Goal: Task Accomplishment & Management: Complete application form

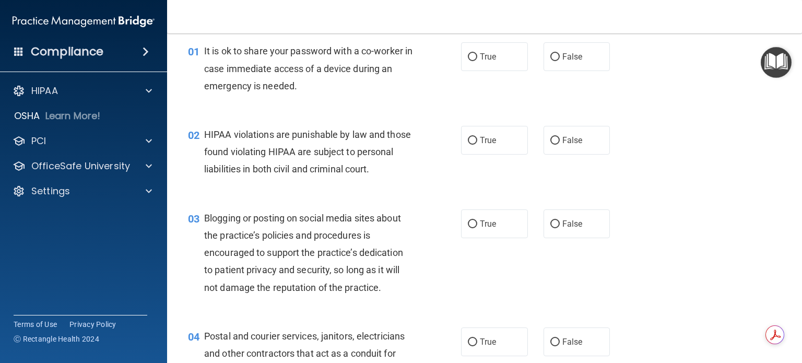
scroll to position [104, 0]
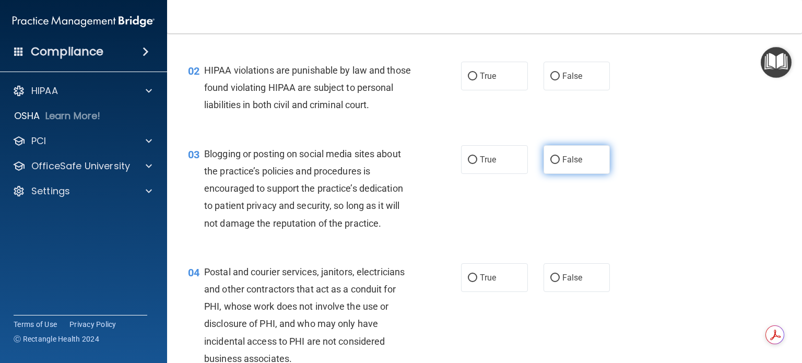
click at [550, 164] on input "False" at bounding box center [554, 160] width 9 height 8
radio input "true"
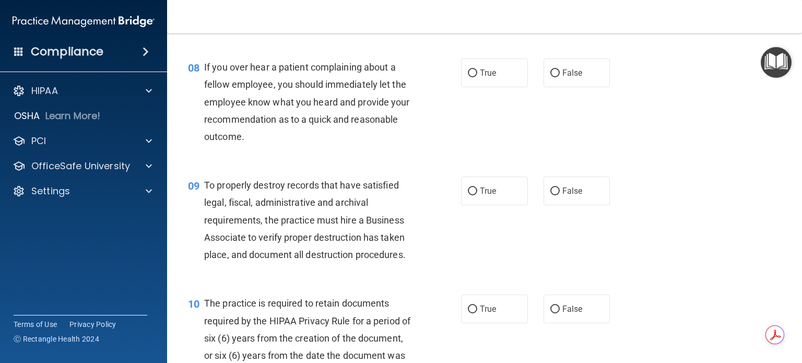
scroll to position [783, 0]
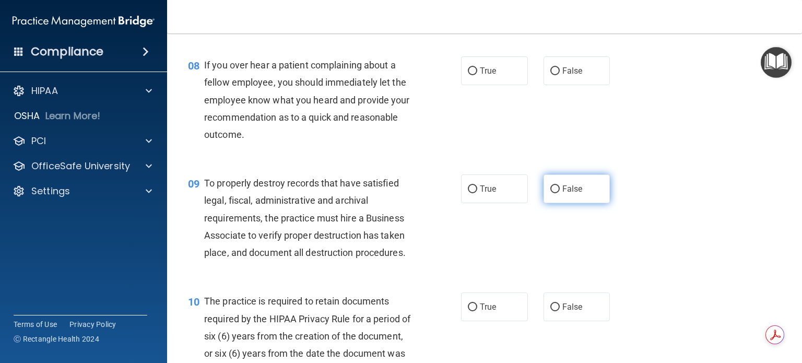
click at [551, 193] on input "False" at bounding box center [554, 189] width 9 height 8
radio input "true"
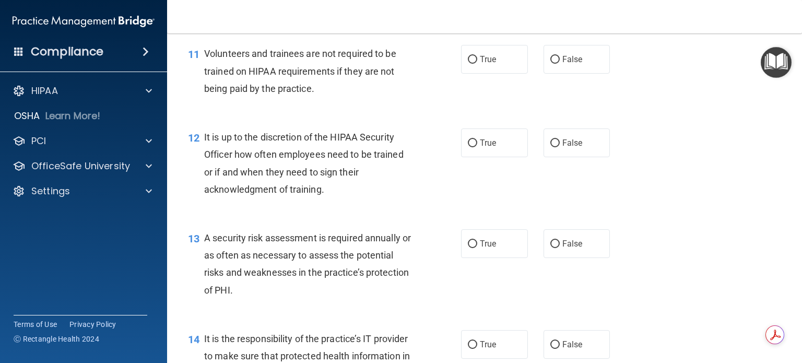
scroll to position [1201, 0]
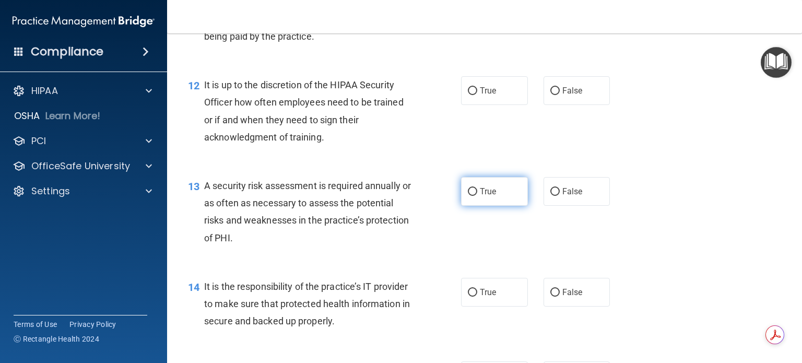
click at [468, 196] on input "True" at bounding box center [472, 192] width 9 height 8
radio input "true"
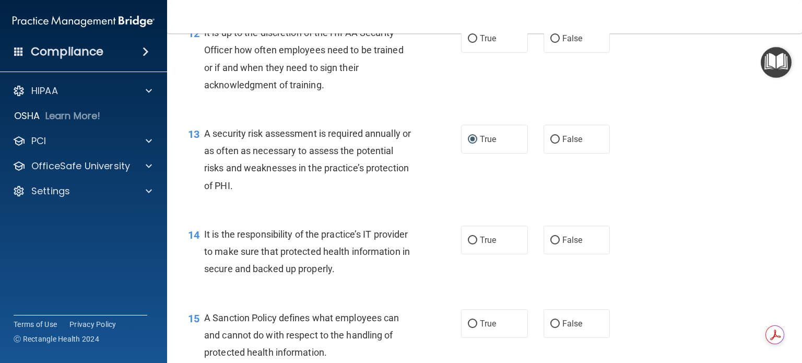
scroll to position [1305, 0]
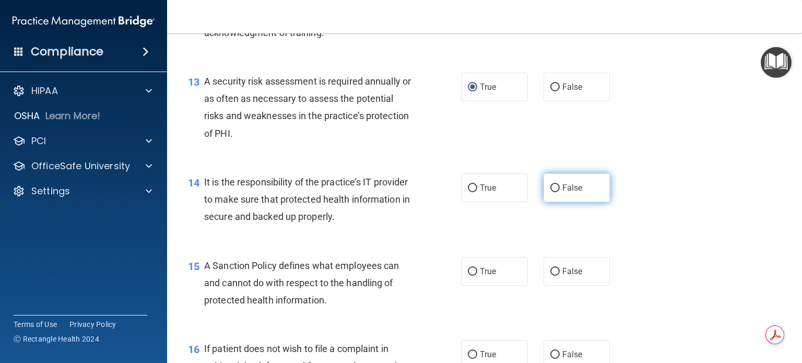
click at [550, 192] on input "False" at bounding box center [554, 188] width 9 height 8
radio input "true"
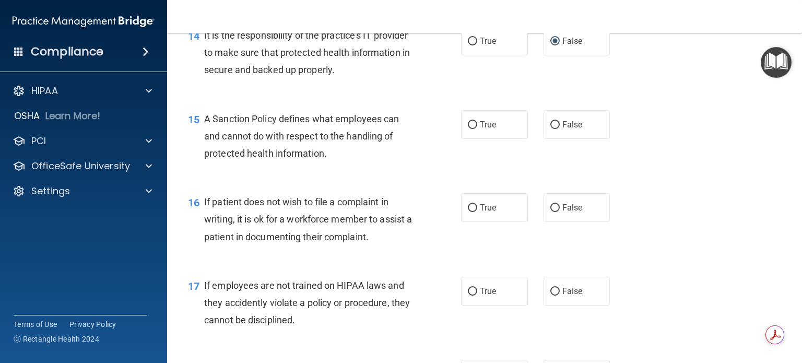
scroll to position [1462, 0]
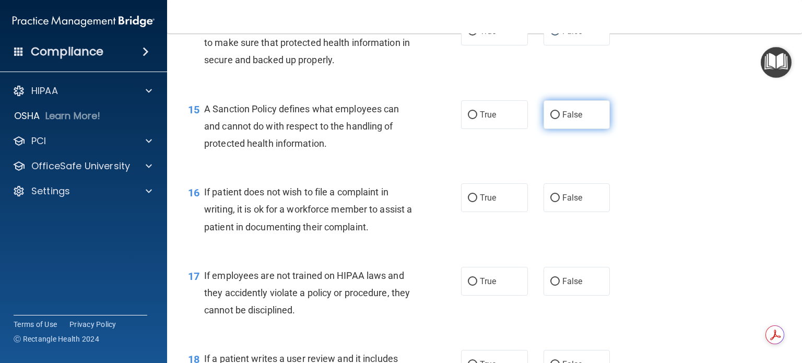
click at [551, 119] on input "False" at bounding box center [554, 115] width 9 height 8
radio input "true"
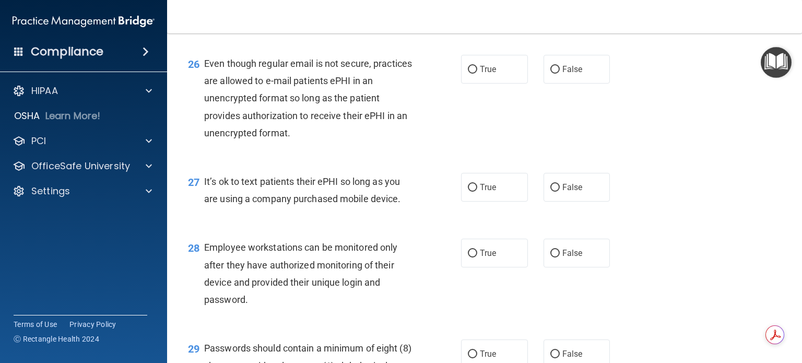
scroll to position [2454, 0]
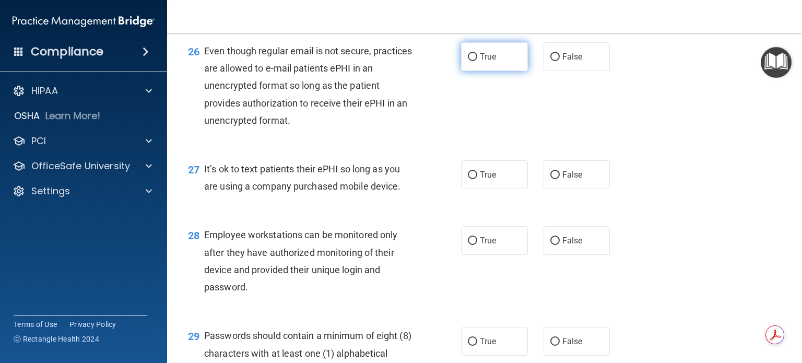
click at [469, 61] on input "True" at bounding box center [472, 57] width 9 height 8
radio input "true"
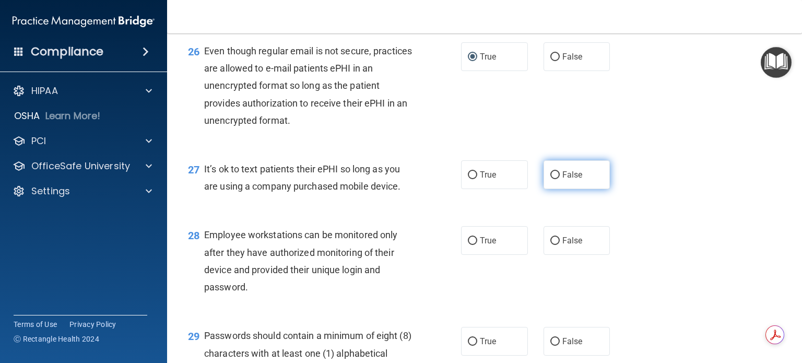
click at [550, 179] on input "False" at bounding box center [554, 175] width 9 height 8
radio input "true"
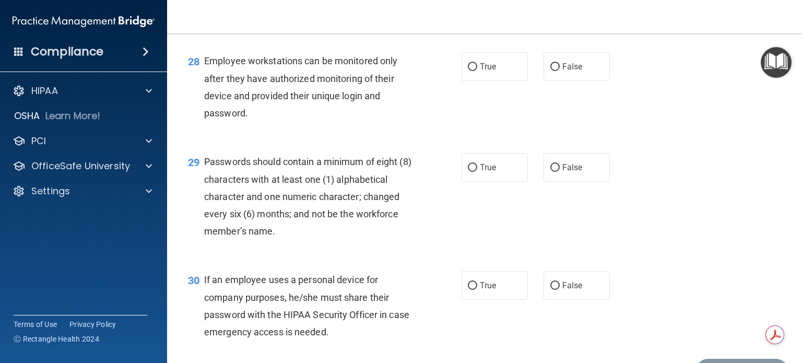
scroll to position [2663, 0]
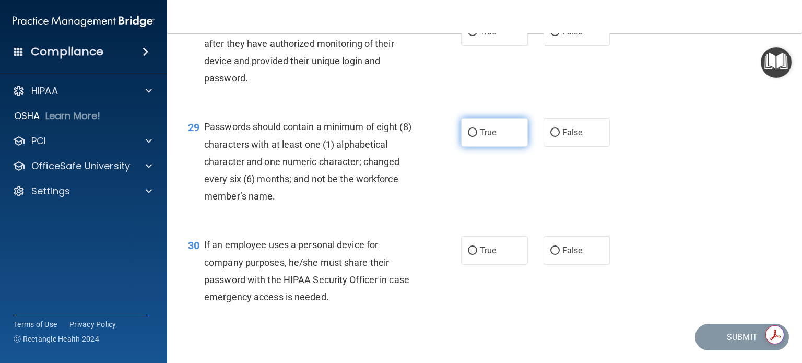
click at [468, 137] on input "True" at bounding box center [472, 133] width 9 height 8
radio input "true"
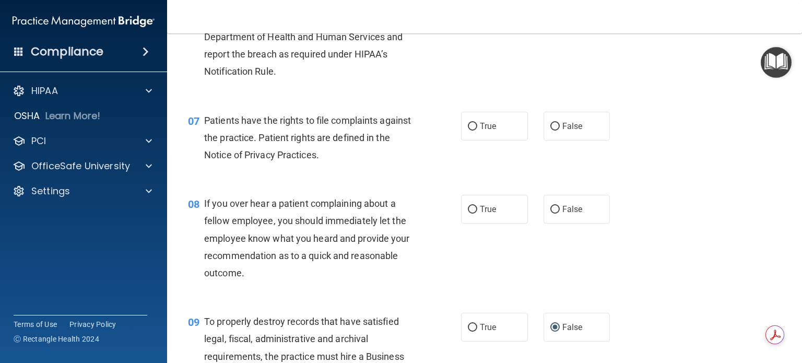
scroll to position [0, 0]
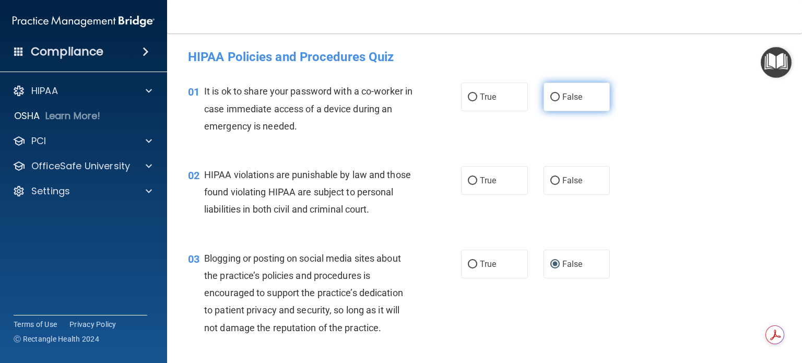
click at [550, 95] on input "False" at bounding box center [554, 97] width 9 height 8
radio input "true"
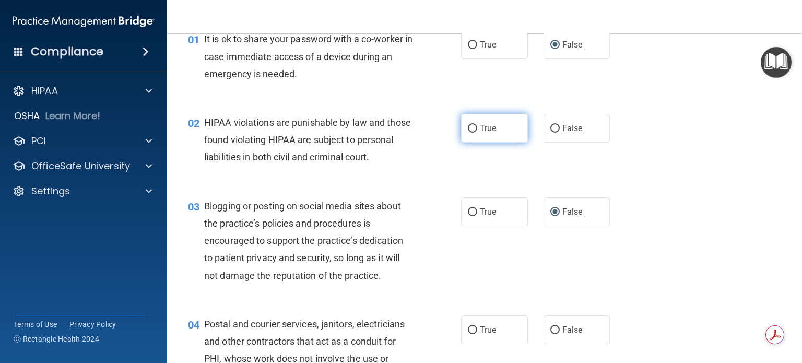
click at [468, 128] on input "True" at bounding box center [472, 129] width 9 height 8
radio input "true"
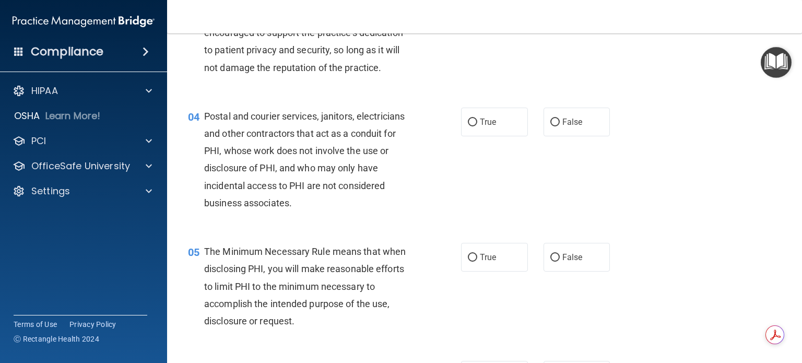
scroll to position [209, 0]
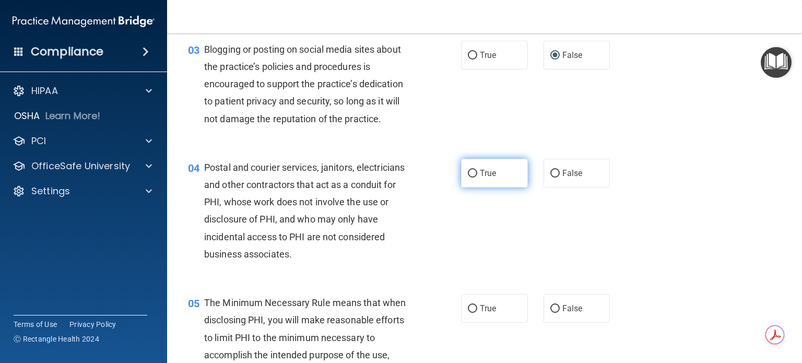
click at [468, 178] on input "True" at bounding box center [472, 174] width 9 height 8
radio input "true"
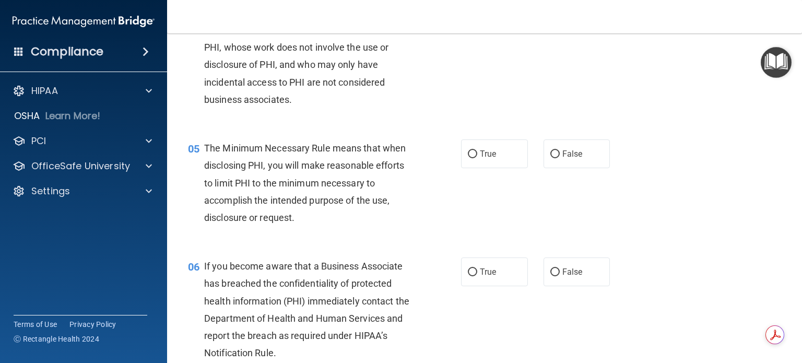
scroll to position [366, 0]
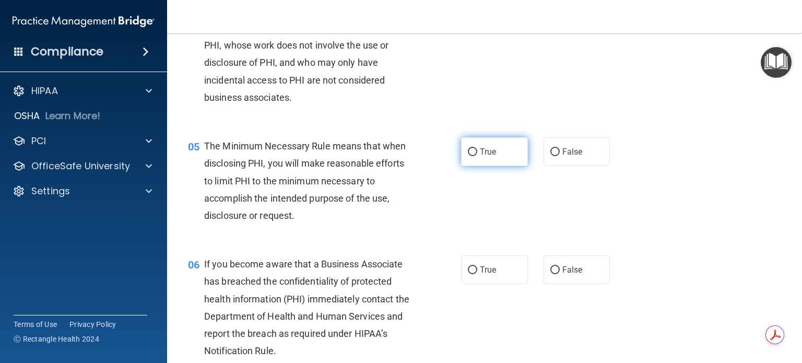
click at [470, 156] on input "True" at bounding box center [472, 152] width 9 height 8
radio input "true"
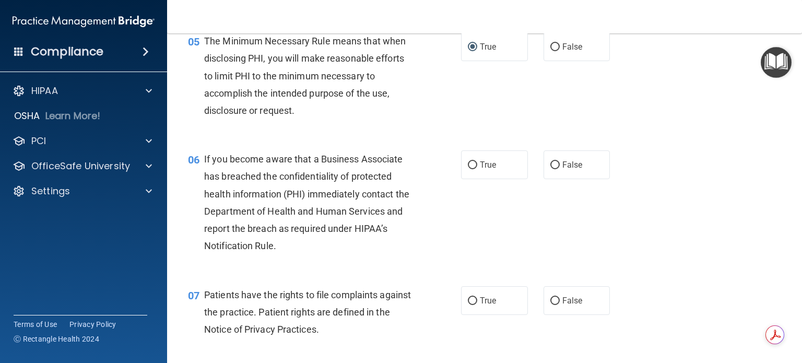
scroll to position [522, 0]
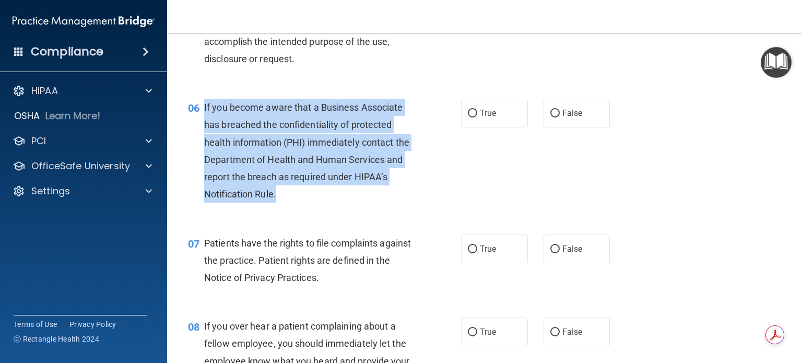
drag, startPoint x: 205, startPoint y: 125, endPoint x: 318, endPoint y: 207, distance: 139.9
click at [318, 203] on div "If you become aware that a Business Associate has breached the confidentiality …" at bounding box center [312, 151] width 217 height 104
copy span "If you become aware that a Business Associate has breached the confidentiality …"
click at [448, 188] on div "06 If you become aware that a Business Associate has breached the confidentiali…" at bounding box center [324, 153] width 304 height 109
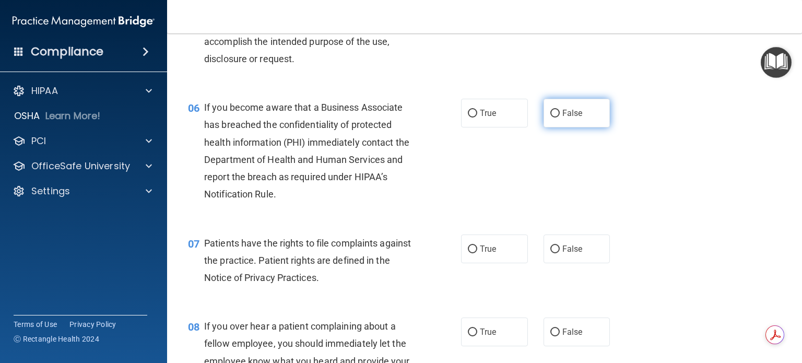
click at [551, 117] on input "False" at bounding box center [554, 114] width 9 height 8
radio input "true"
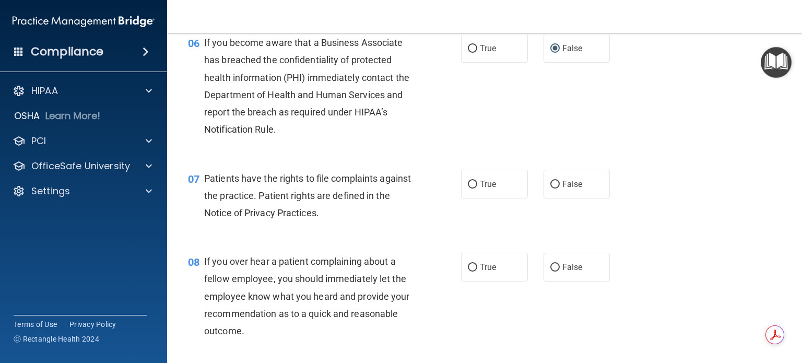
scroll to position [679, 0]
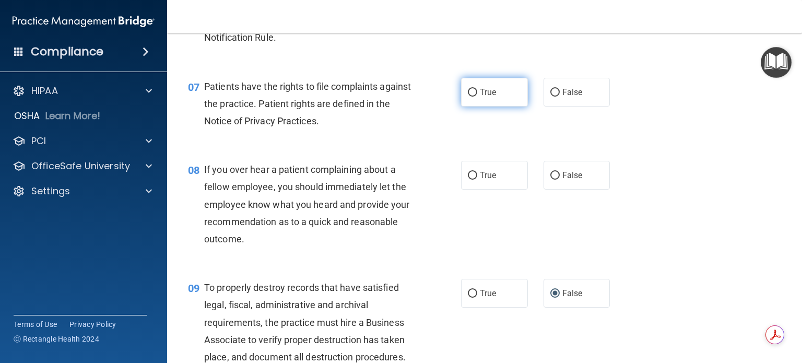
click at [469, 97] on input "True" at bounding box center [472, 93] width 9 height 8
radio input "true"
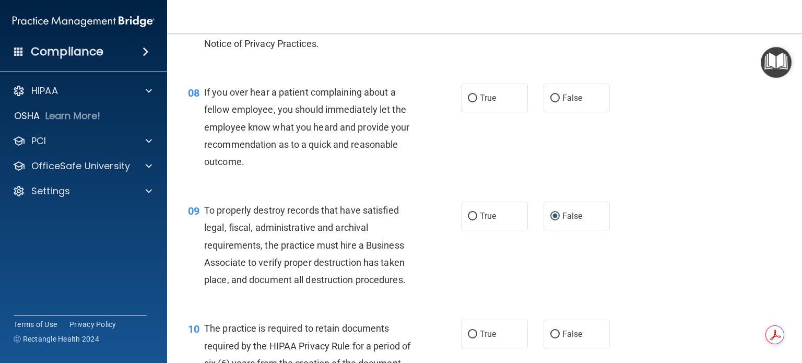
scroll to position [783, 0]
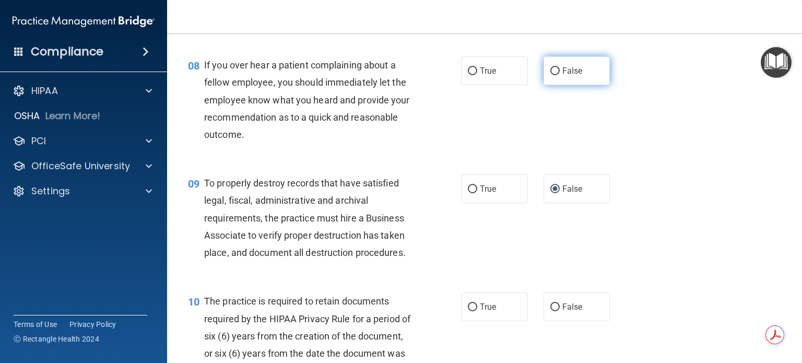
click at [551, 75] on input "False" at bounding box center [554, 71] width 9 height 8
radio input "true"
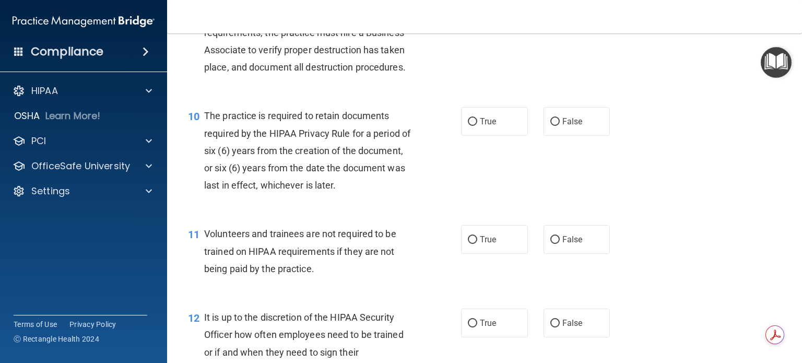
scroll to position [992, 0]
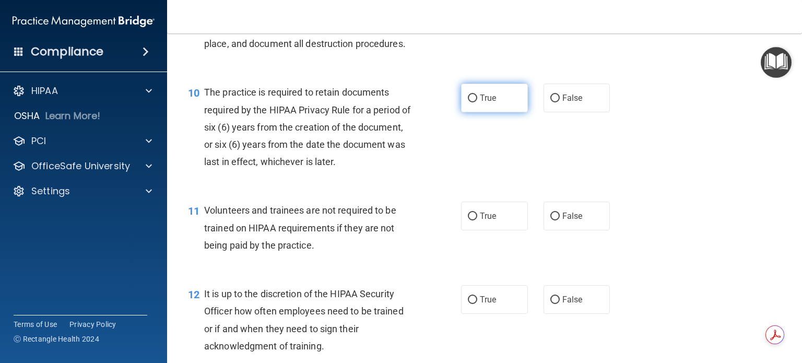
click at [468, 102] on input "True" at bounding box center [472, 99] width 9 height 8
radio input "true"
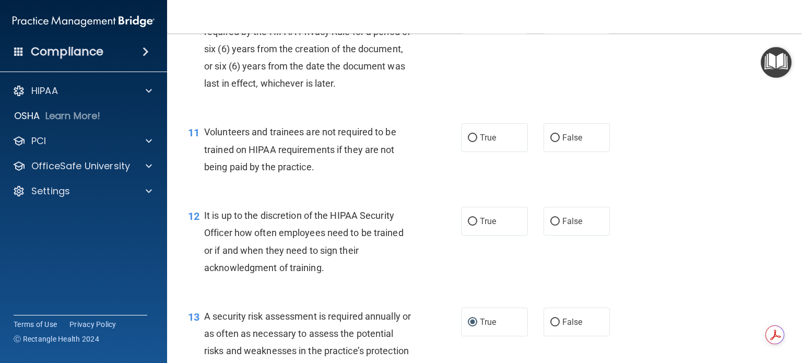
scroll to position [1097, 0]
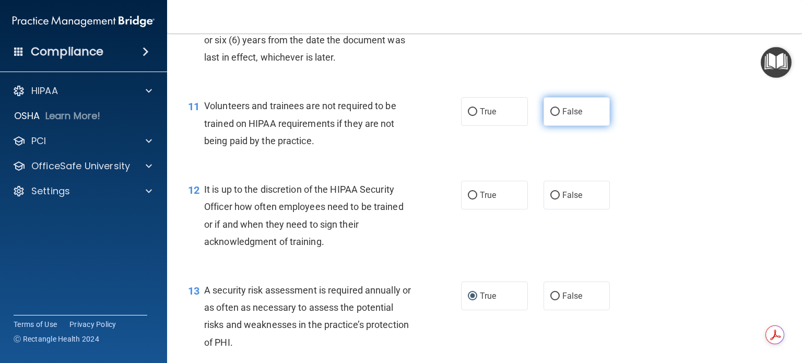
click at [550, 116] on input "False" at bounding box center [554, 112] width 9 height 8
radio input "true"
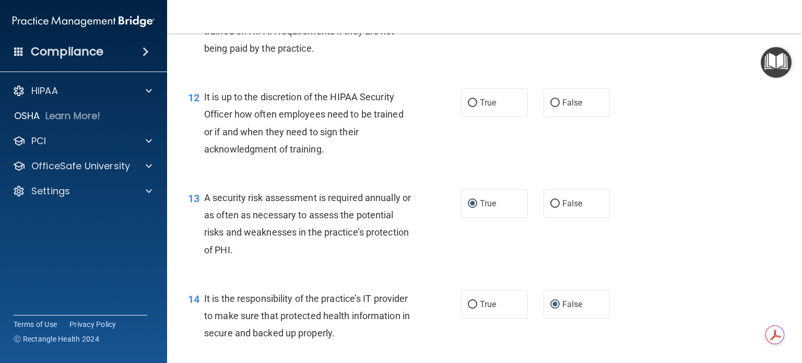
scroll to position [1201, 0]
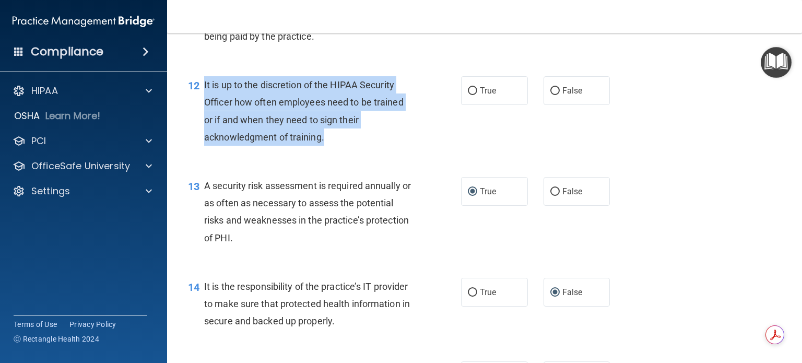
drag, startPoint x: 204, startPoint y: 100, endPoint x: 336, endPoint y: 152, distance: 142.7
click at [336, 146] on div "It is up to the discretion of the HIPAA Security Officer how often employees ne…" at bounding box center [312, 110] width 217 height 69
copy span "It is up to the discretion of the HIPAA Security Officer how often employees ne…"
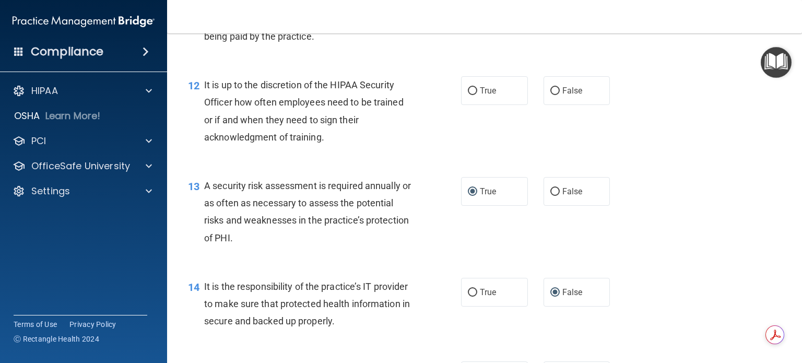
click at [493, 149] on div "12 It is up to the discretion of the HIPAA Security Officer how often employees…" at bounding box center [484, 113] width 609 height 101
click at [550, 95] on input "False" at bounding box center [554, 91] width 9 height 8
radio input "true"
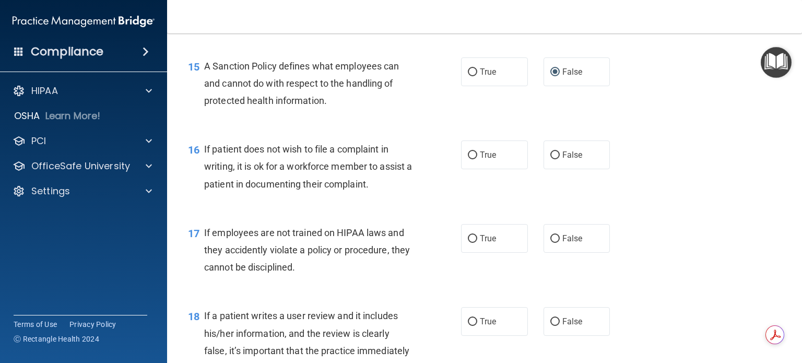
scroll to position [1514, 0]
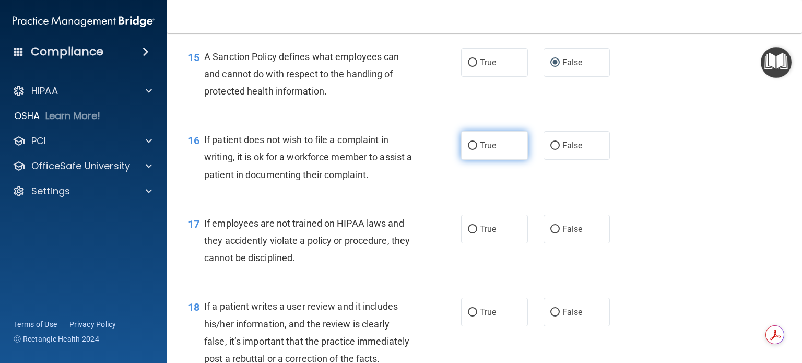
click at [468, 150] on input "True" at bounding box center [472, 146] width 9 height 8
radio input "true"
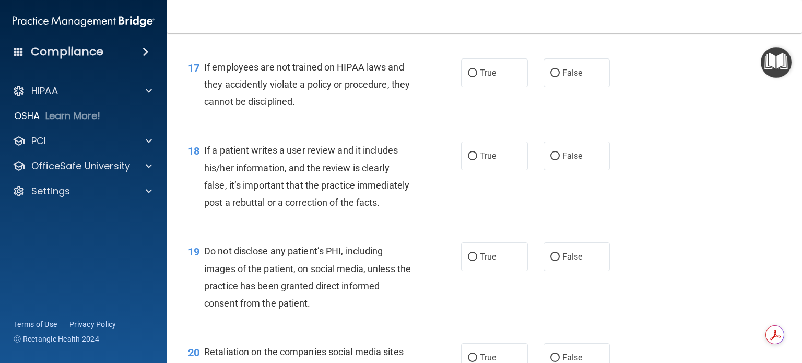
scroll to position [1671, 0]
click at [550, 77] on input "False" at bounding box center [554, 73] width 9 height 8
radio input "true"
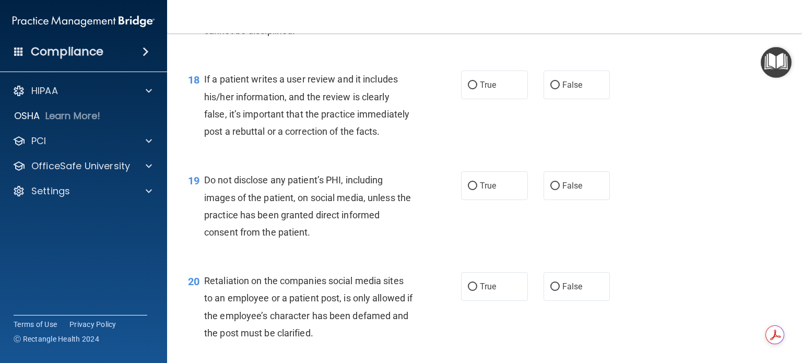
scroll to position [1775, 0]
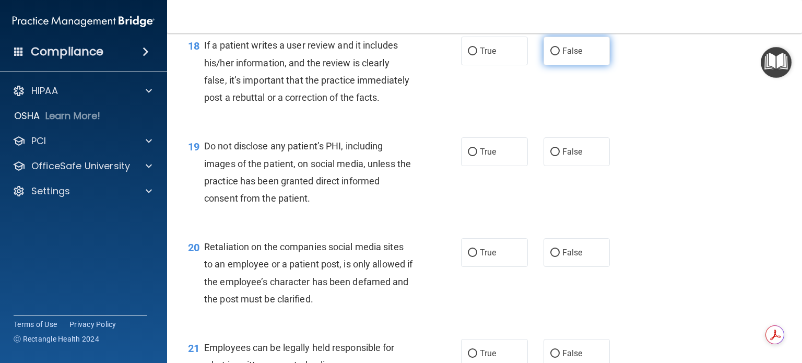
click at [550, 55] on input "False" at bounding box center [554, 52] width 9 height 8
radio input "true"
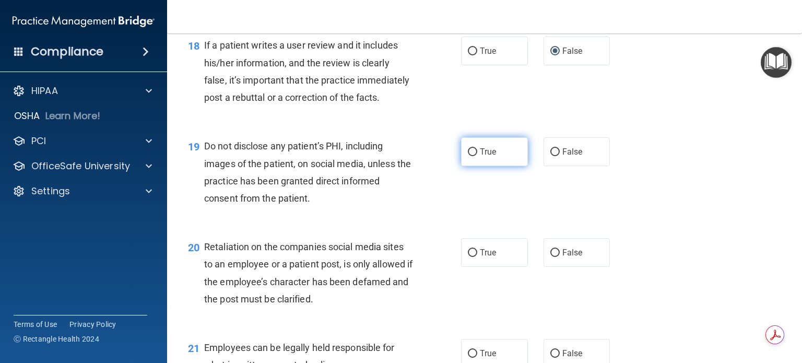
click at [468, 156] on input "True" at bounding box center [472, 152] width 9 height 8
radio input "true"
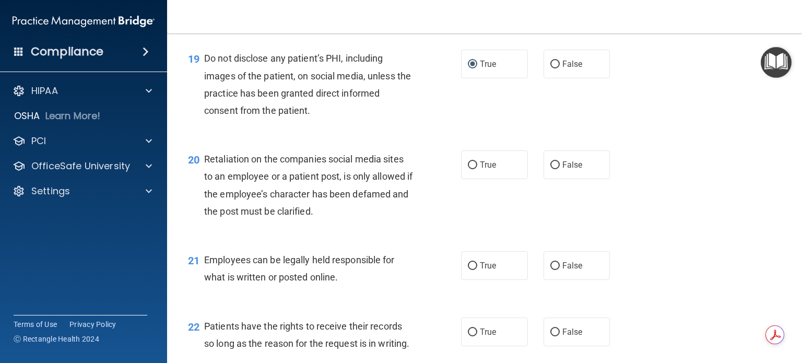
scroll to position [1880, 0]
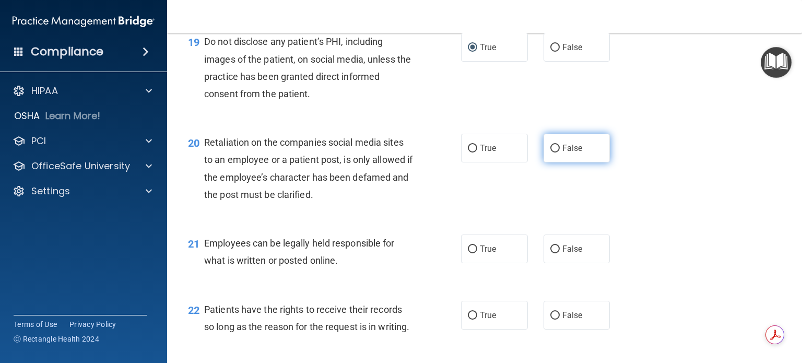
click at [550, 152] on input "False" at bounding box center [554, 149] width 9 height 8
radio input "true"
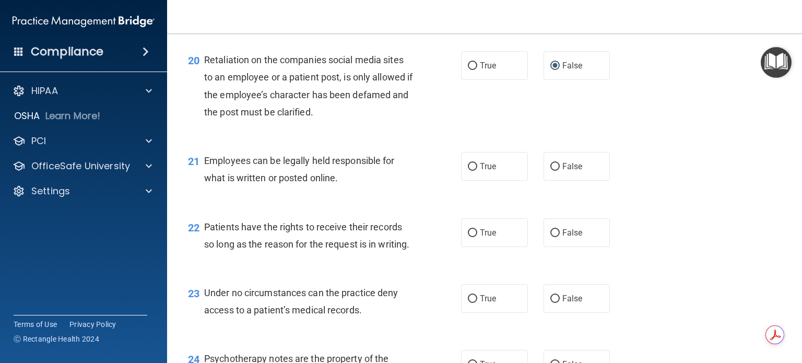
scroll to position [1984, 0]
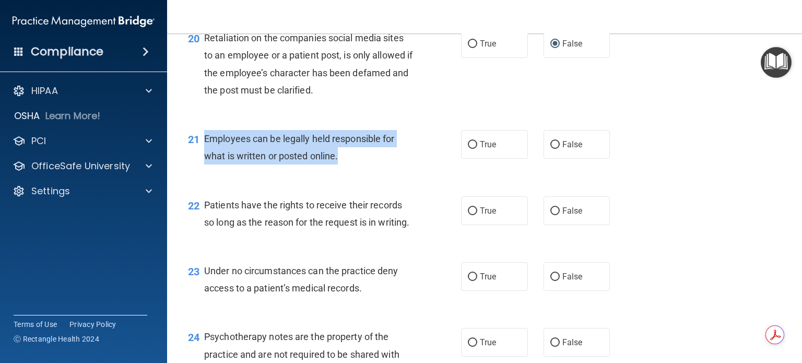
drag, startPoint x: 205, startPoint y: 171, endPoint x: 349, endPoint y: 192, distance: 145.1
click at [349, 164] on div "Employees can be legally held responsible for what is written or posted online." at bounding box center [312, 147] width 217 height 34
copy span "Employees can be legally held responsible for what is written or posted online."
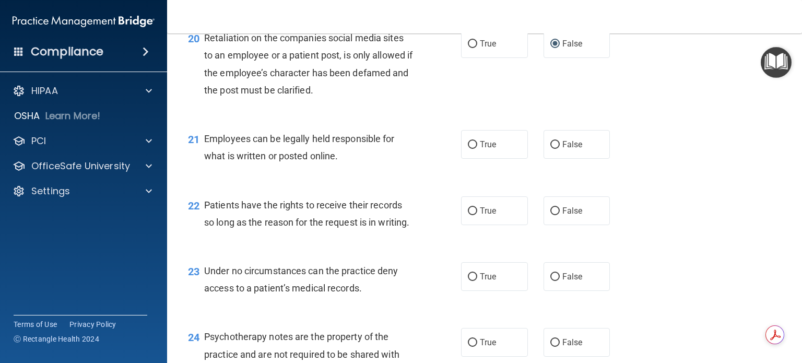
click at [379, 183] on div "21 Employees can be legally held responsible for what is written or posted onli…" at bounding box center [484, 150] width 609 height 66
click at [468, 149] on input "True" at bounding box center [472, 145] width 9 height 8
radio input "true"
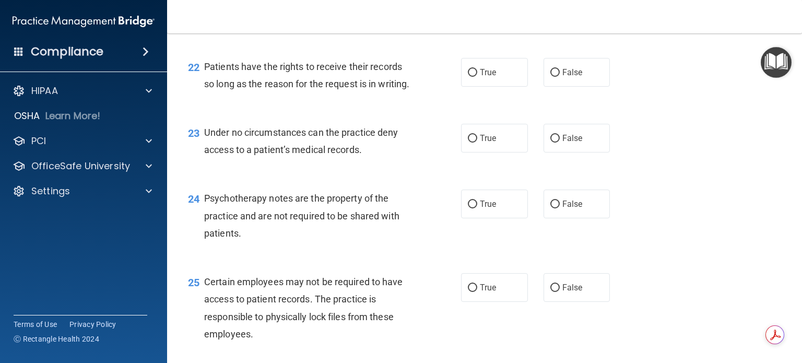
scroll to position [2141, 0]
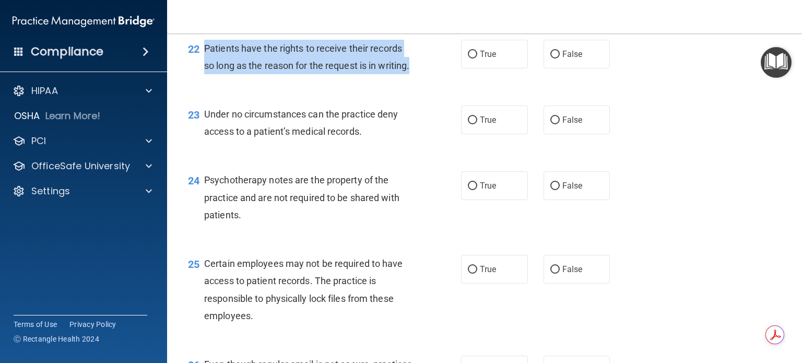
drag, startPoint x: 203, startPoint y: 81, endPoint x: 249, endPoint y: 115, distance: 57.4
click at [249, 79] on div "22 Patients have the rights to receive their records so long as the reason for …" at bounding box center [324, 60] width 304 height 40
copy div "Patients have the rights to receive their records so long as the reason for the…"
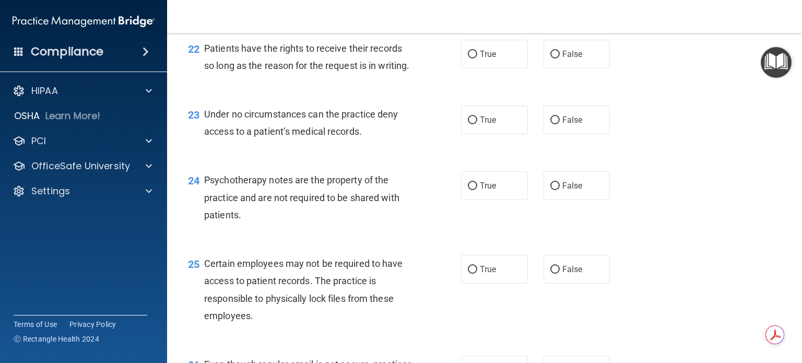
click at [316, 92] on div "22 Patients have the rights to receive their records so long as the reason for …" at bounding box center [484, 60] width 609 height 66
click at [550, 58] on input "False" at bounding box center [554, 55] width 9 height 8
radio input "true"
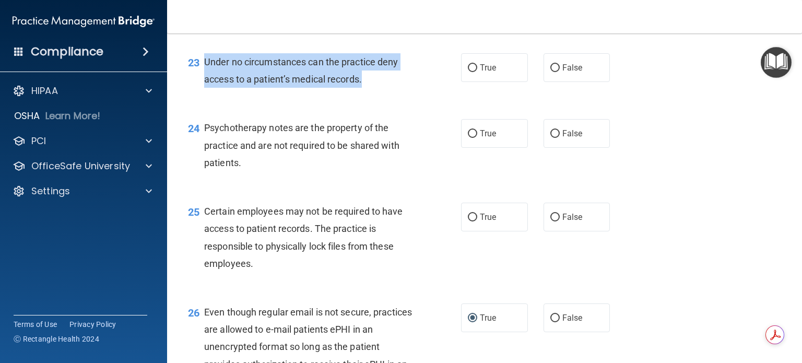
drag, startPoint x: 204, startPoint y: 111, endPoint x: 368, endPoint y: 127, distance: 164.8
click at [368, 88] on div "Under no circumstances can the practice deny access to a patient’s medical reco…" at bounding box center [312, 70] width 217 height 34
copy span "Under no circumstances can the practice deny access to a patient’s medical reco…"
click at [550, 72] on input "False" at bounding box center [554, 68] width 9 height 8
radio input "true"
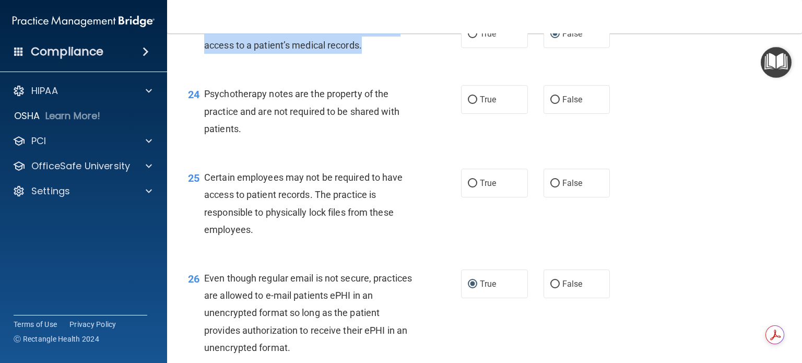
scroll to position [2245, 0]
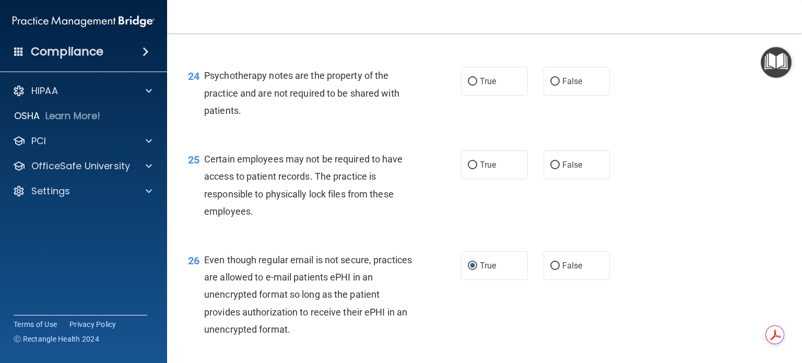
click at [331, 137] on div "24 Psychotherapy notes are the property of the practice and are not required to…" at bounding box center [484, 96] width 609 height 84
click at [468, 86] on input "True" at bounding box center [472, 82] width 9 height 8
radio input "true"
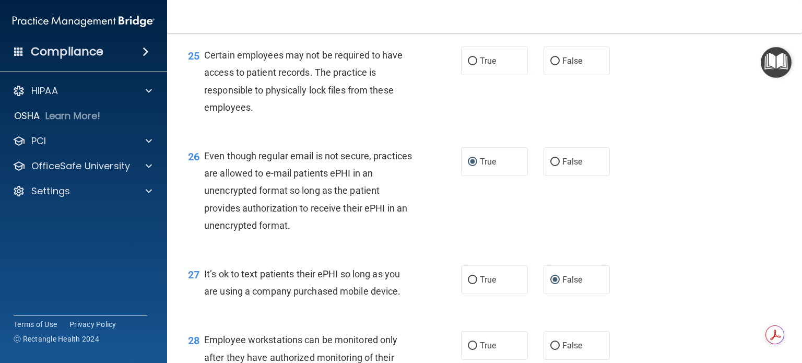
scroll to position [2350, 0]
click at [468, 65] on input "True" at bounding box center [472, 61] width 9 height 8
radio input "true"
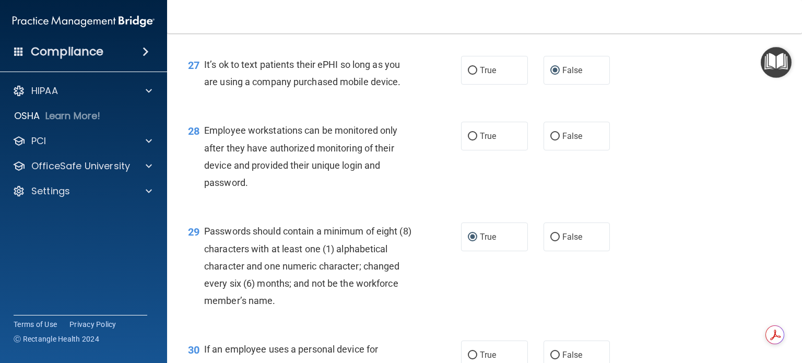
scroll to position [2611, 0]
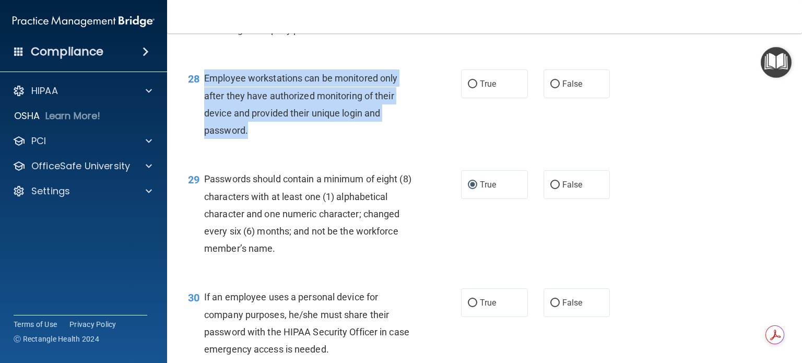
drag, startPoint x: 204, startPoint y: 128, endPoint x: 258, endPoint y: 177, distance: 73.2
click at [258, 139] on div "Employee workstations can be monitored only after they have authorized monitori…" at bounding box center [312, 103] width 217 height 69
copy span "Employee workstations can be monitored only after they have authorized monitori…"
click at [550, 88] on input "False" at bounding box center [554, 84] width 9 height 8
radio input "true"
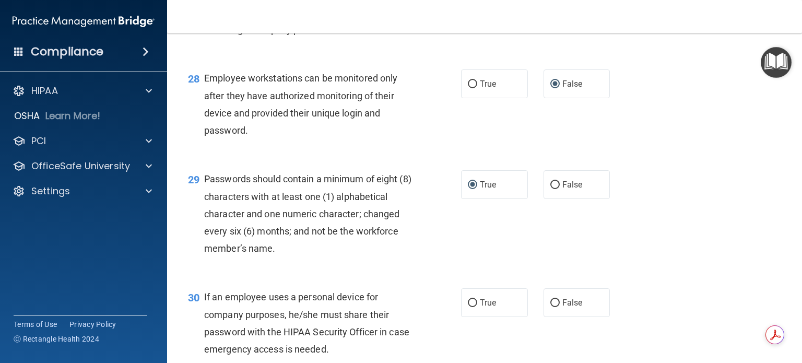
click at [386, 157] on div "28 Employee workstations can be monitored only after they have authorized monit…" at bounding box center [484, 106] width 609 height 101
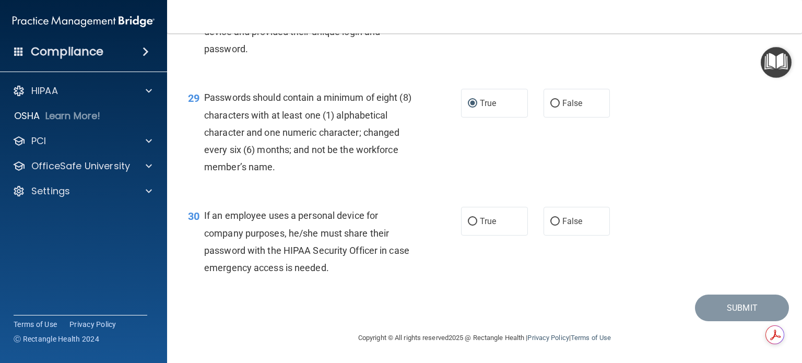
scroll to position [2745, 0]
click at [551, 221] on input "False" at bounding box center [554, 222] width 9 height 8
radio input "true"
click at [715, 307] on button "Submit" at bounding box center [742, 308] width 94 height 27
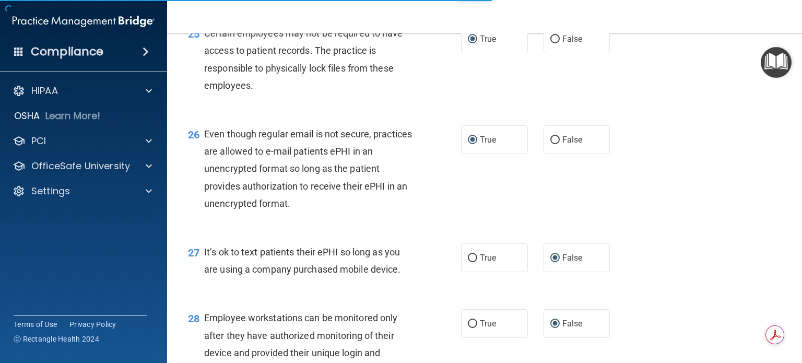
scroll to position [2327, 0]
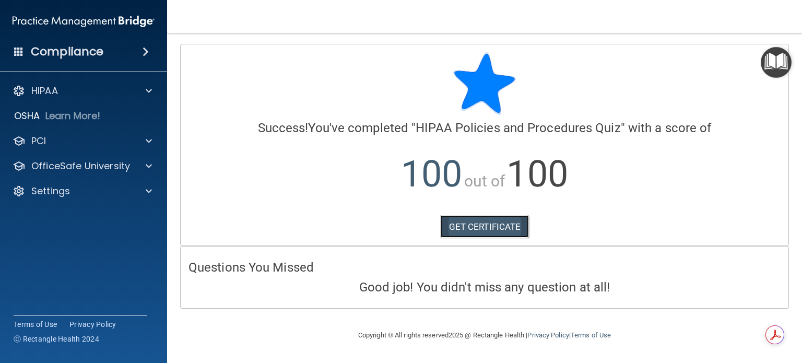
click at [462, 229] on link "GET CERTIFICATE" at bounding box center [484, 226] width 89 height 23
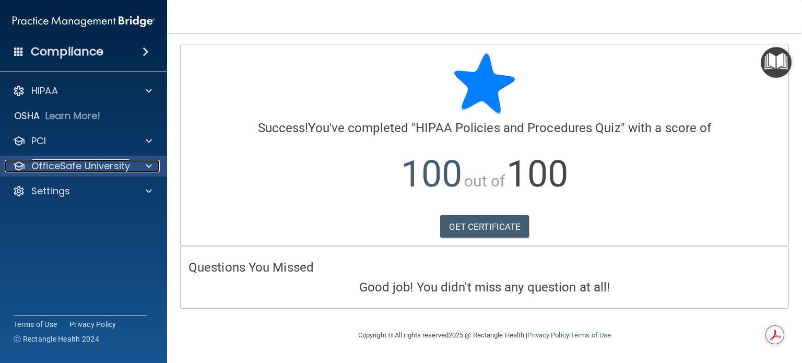
click at [149, 167] on span at bounding box center [149, 166] width 6 height 13
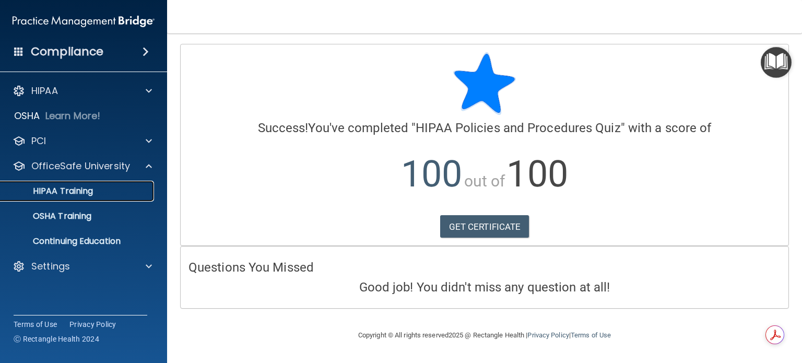
click at [115, 189] on div "HIPAA Training" at bounding box center [78, 191] width 143 height 10
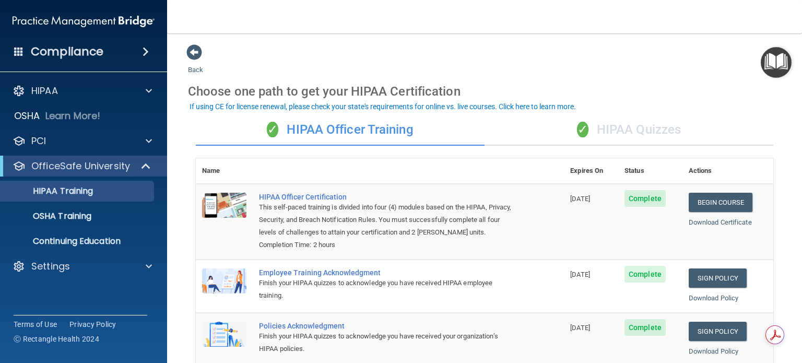
click at [627, 133] on div "✓ HIPAA Quizzes" at bounding box center [629, 129] width 289 height 31
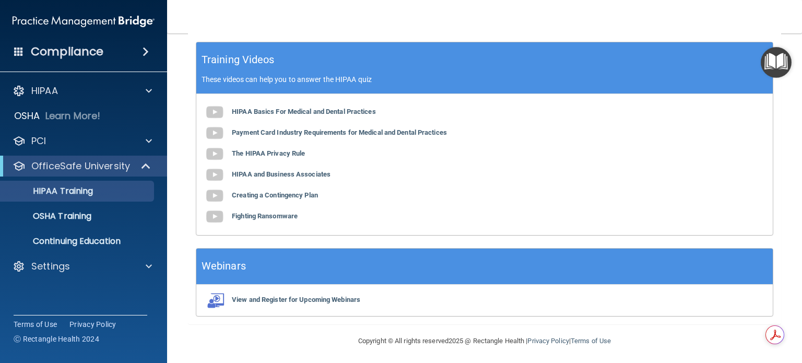
scroll to position [421, 0]
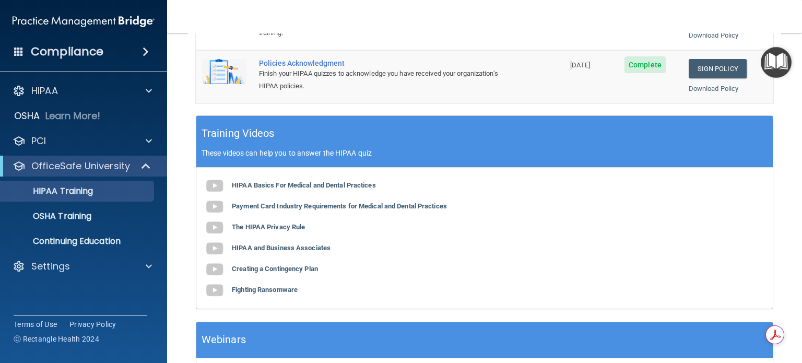
scroll to position [350, 0]
